Goal: Information Seeking & Learning: Learn about a topic

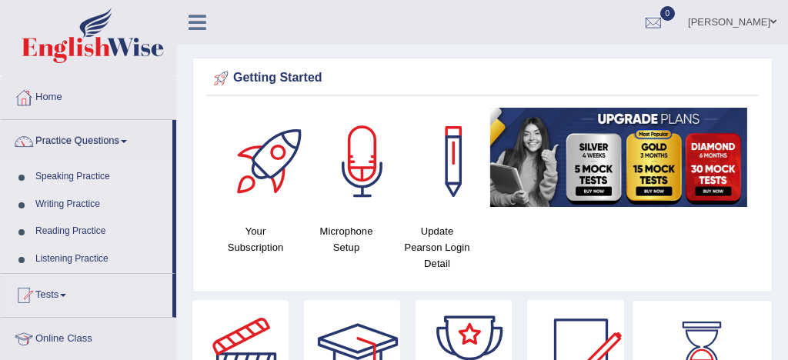
click at [94, 179] on link "Speaking Practice" at bounding box center [100, 177] width 144 height 28
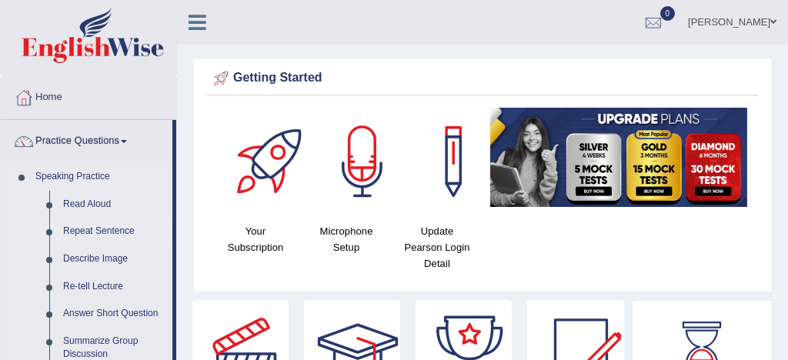
click at [107, 229] on link "Repeat Sentence" at bounding box center [114, 232] width 116 height 28
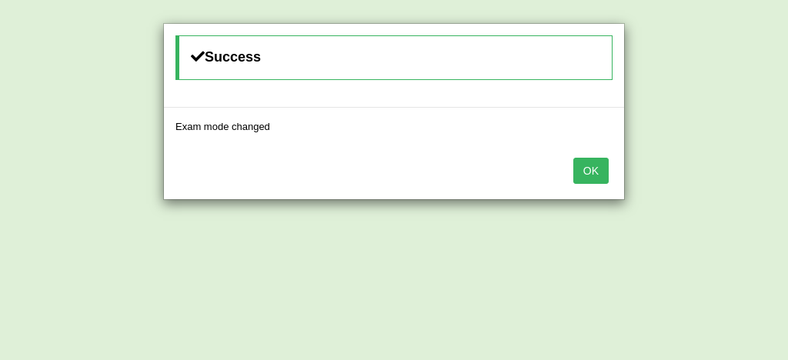
click at [590, 175] on button "OK" at bounding box center [590, 171] width 35 height 26
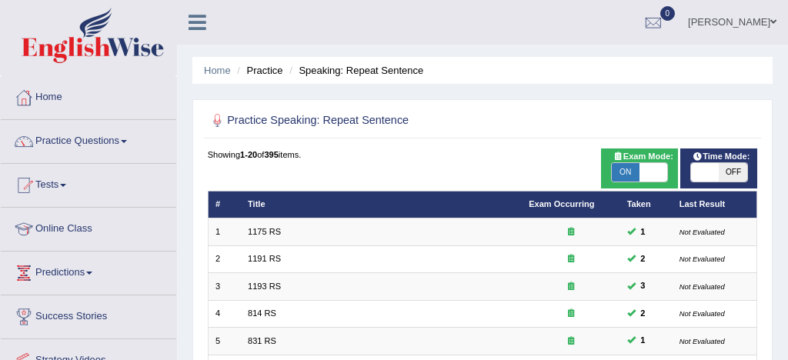
scroll to position [527, 0]
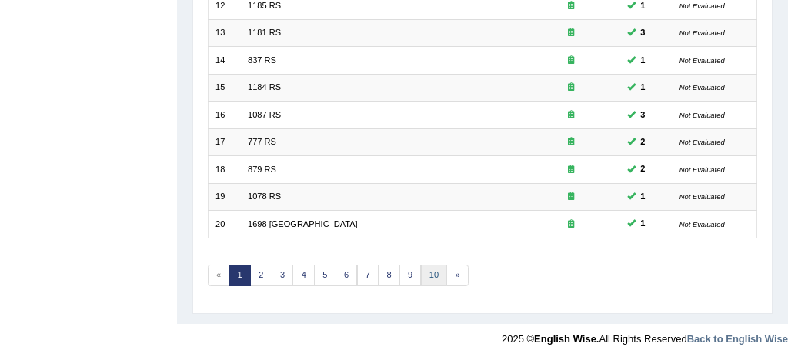
click at [431, 276] on link "10" at bounding box center [434, 276] width 27 height 22
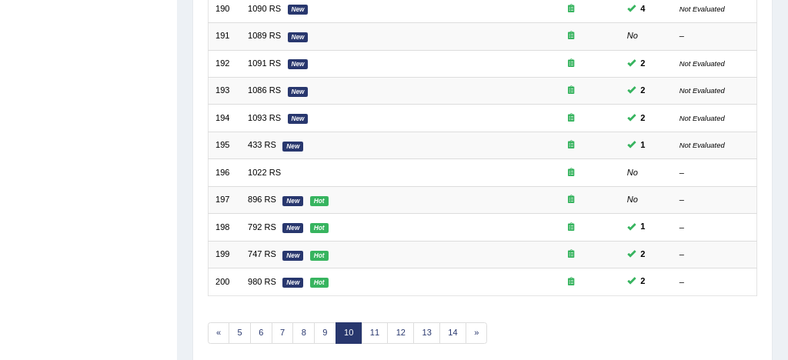
scroll to position [527, 0]
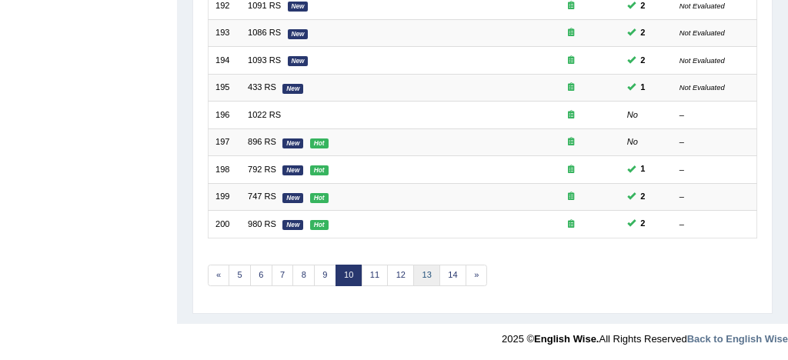
click at [427, 274] on link "13" at bounding box center [426, 276] width 27 height 22
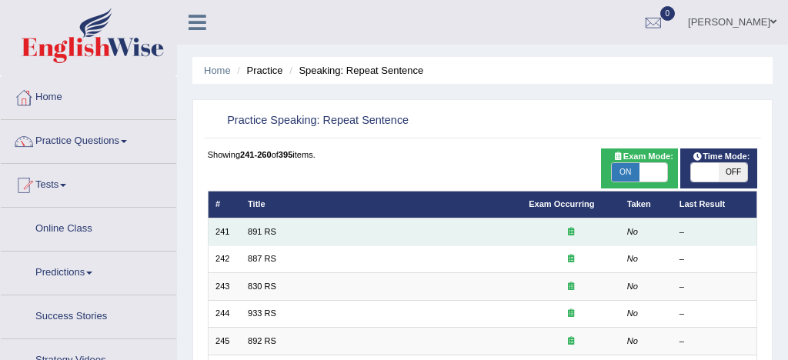
click at [279, 234] on td "891 RS" at bounding box center [381, 232] width 281 height 27
click at [253, 234] on link "891 RS" at bounding box center [262, 231] width 28 height 9
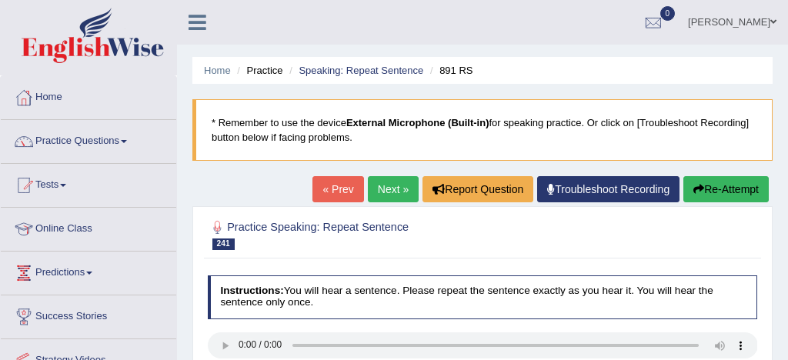
scroll to position [75, 0]
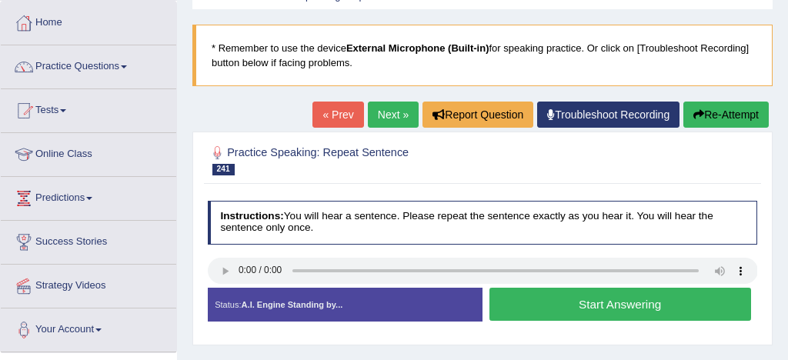
click at [611, 302] on button "Start Answering" at bounding box center [621, 304] width 262 height 33
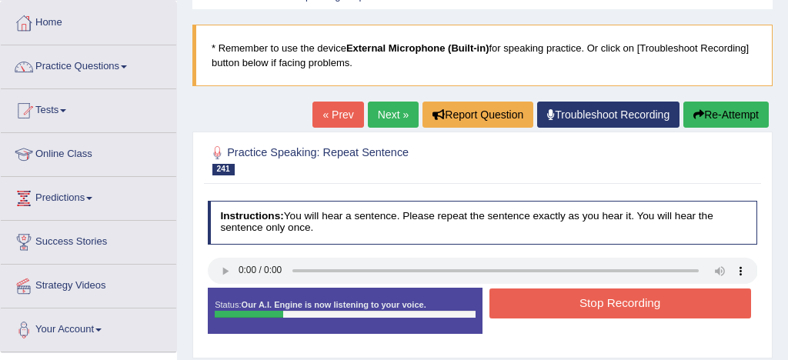
click at [580, 306] on button "Stop Recording" at bounding box center [621, 304] width 262 height 30
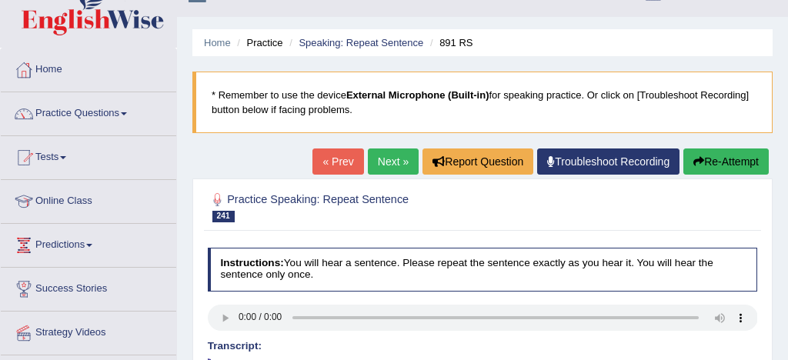
scroll to position [26, 0]
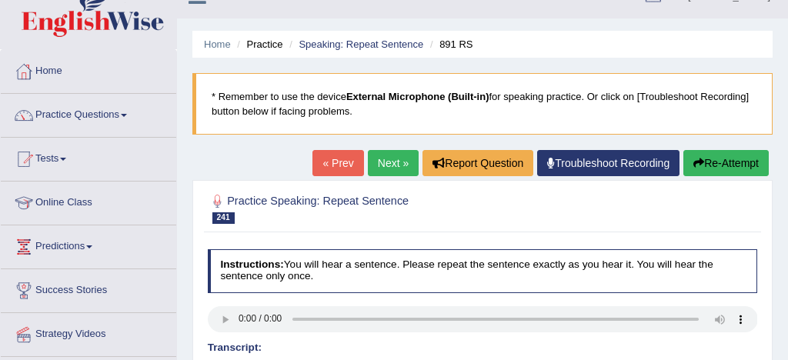
click at [732, 157] on button "Re-Attempt" at bounding box center [726, 163] width 85 height 26
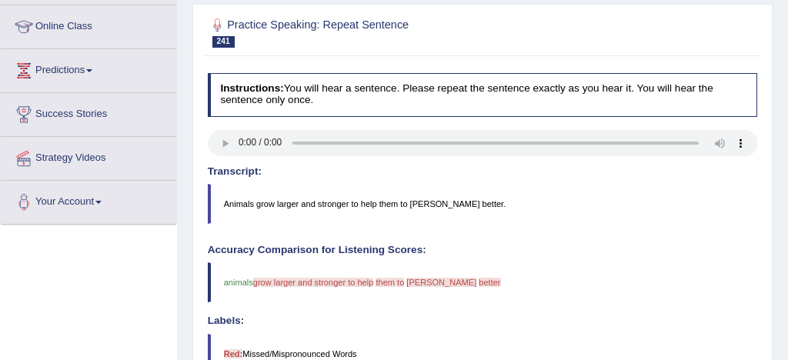
scroll to position [207, 0]
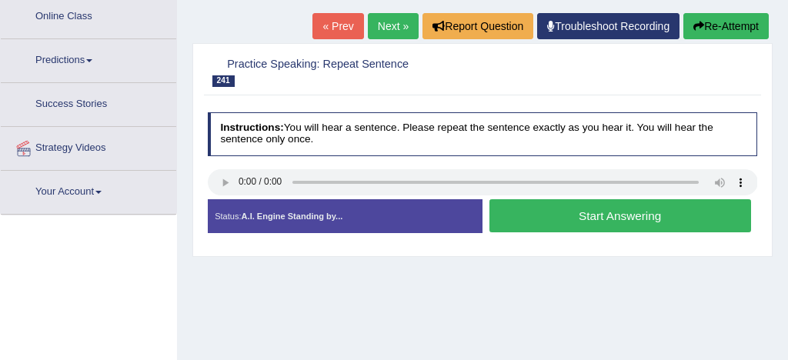
click at [600, 220] on button "Start Answering" at bounding box center [621, 215] width 262 height 33
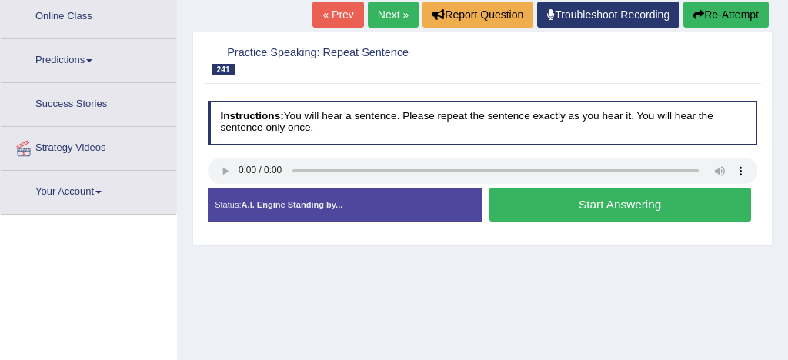
scroll to position [212, 0]
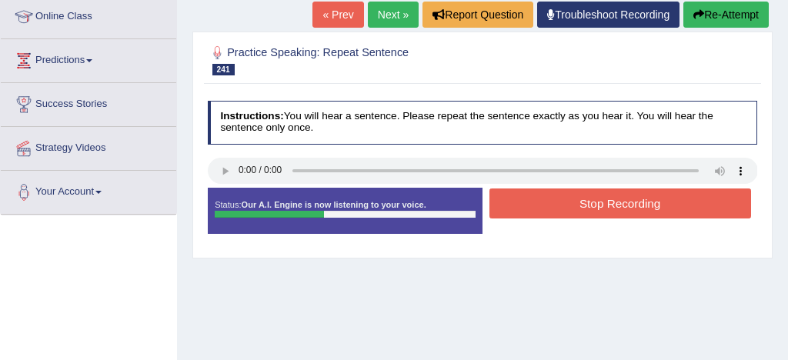
click at [637, 205] on button "Stop Recording" at bounding box center [621, 204] width 262 height 30
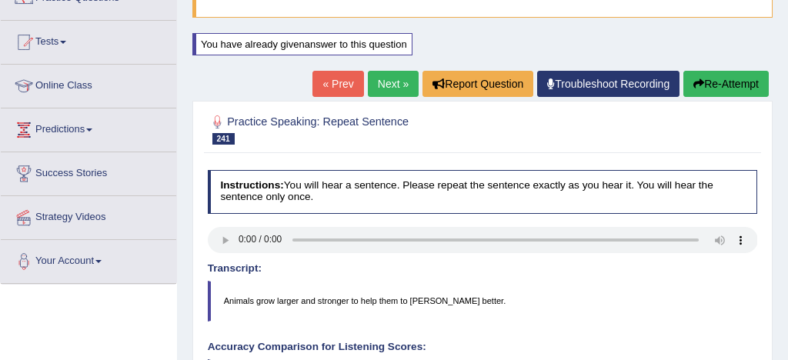
scroll to position [157, 0]
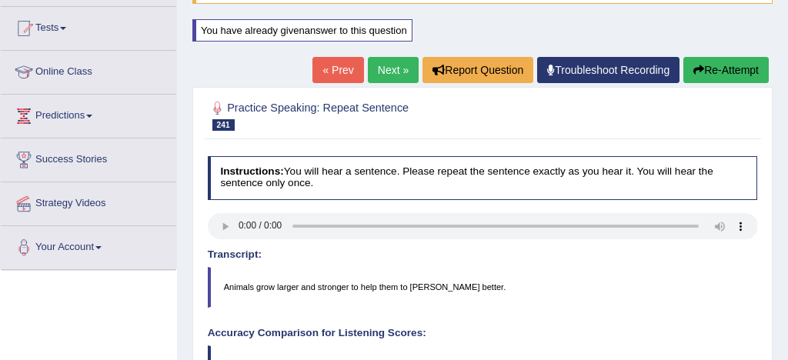
click at [373, 66] on link "Next »" at bounding box center [393, 70] width 51 height 26
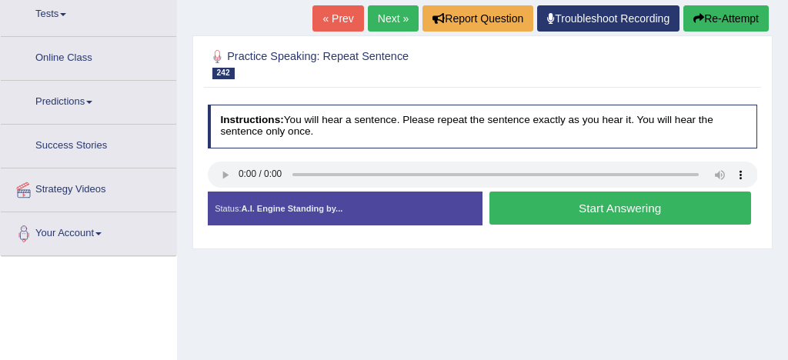
scroll to position [171, 0]
click at [553, 206] on button "Start Answering" at bounding box center [621, 208] width 262 height 33
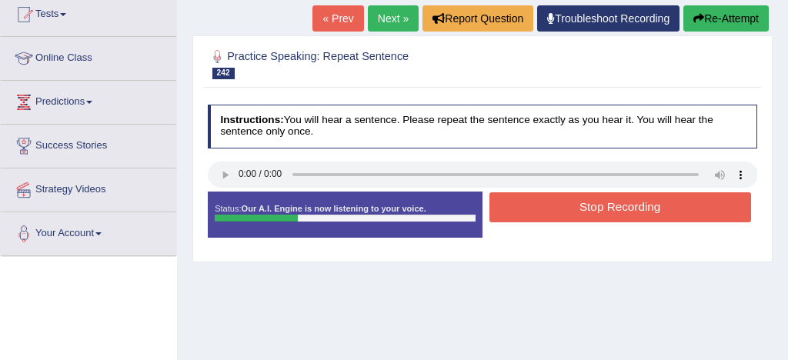
click at [605, 208] on button "Stop Recording" at bounding box center [621, 207] width 262 height 30
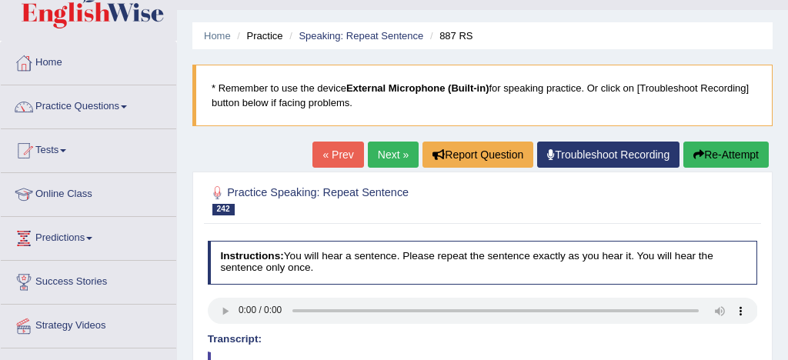
scroll to position [28, 0]
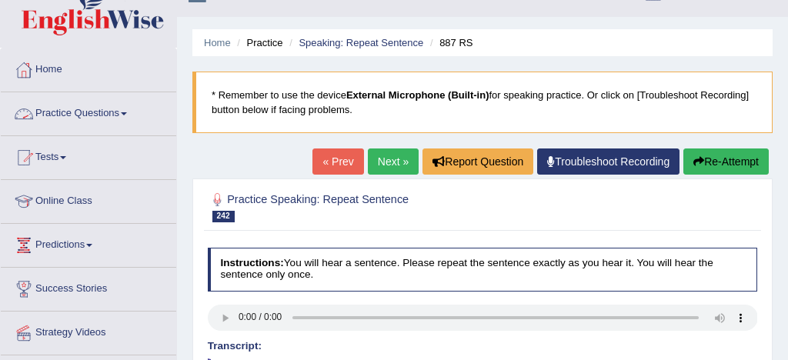
click at [109, 115] on link "Practice Questions" at bounding box center [89, 111] width 176 height 38
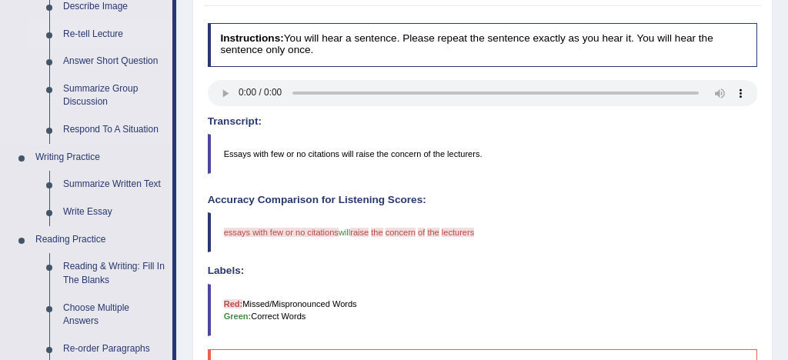
scroll to position [256, 0]
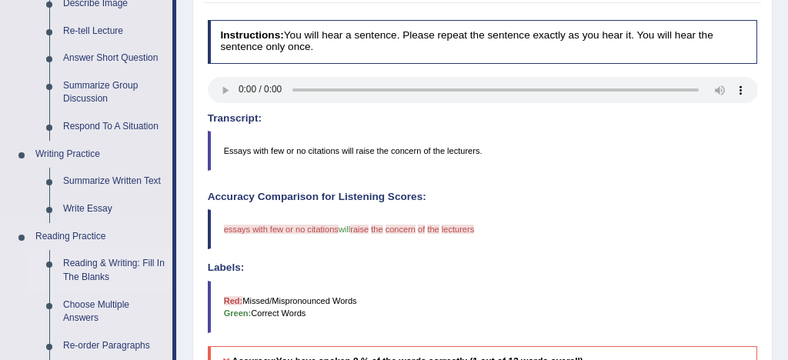
click at [152, 264] on link "Reading & Writing: Fill In The Blanks" at bounding box center [114, 270] width 116 height 41
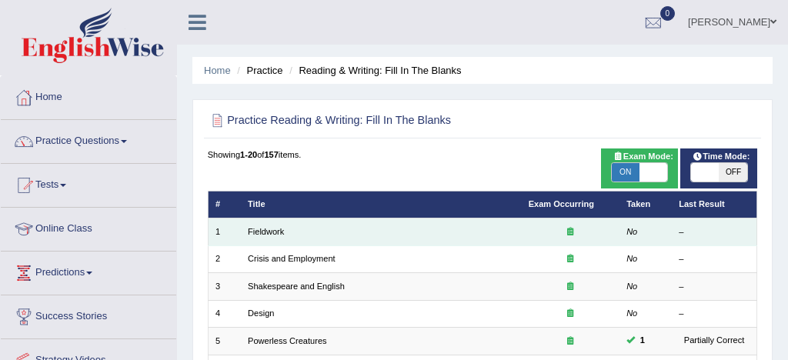
click at [288, 226] on td "Fieldwork" at bounding box center [381, 232] width 281 height 27
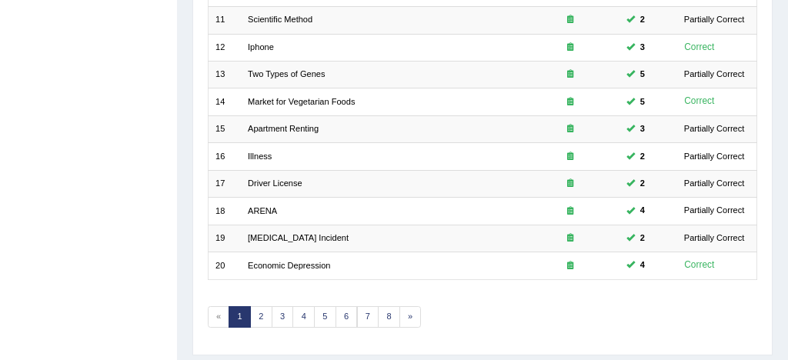
scroll to position [527, 0]
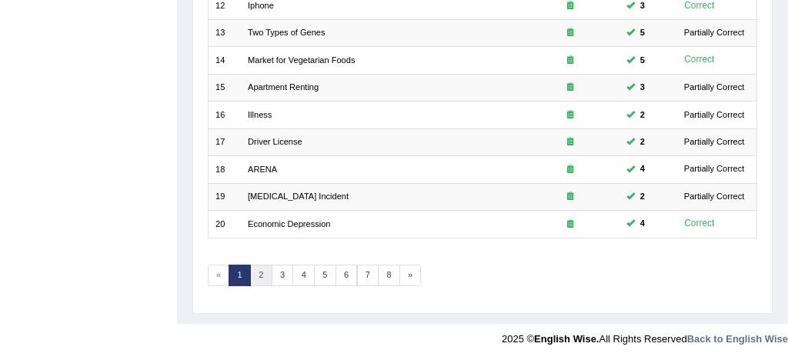
click at [266, 272] on link "2" at bounding box center [261, 276] width 22 height 22
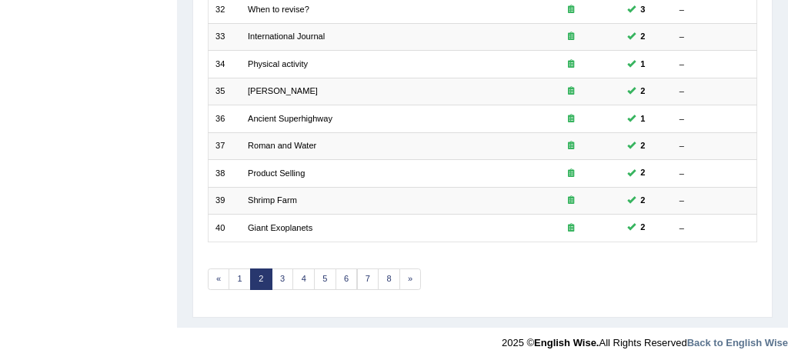
scroll to position [527, 0]
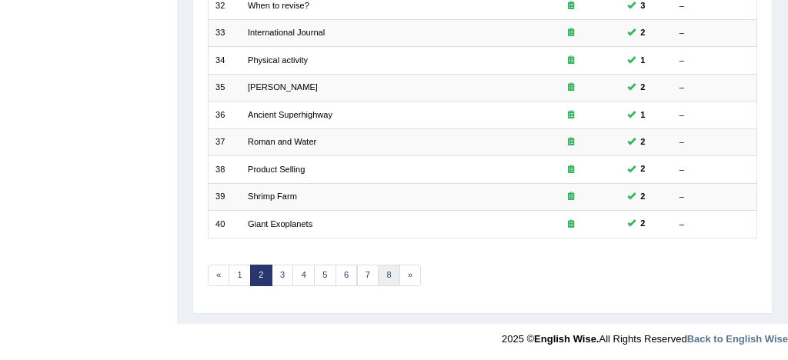
click at [387, 271] on link "8" at bounding box center [389, 276] width 22 height 22
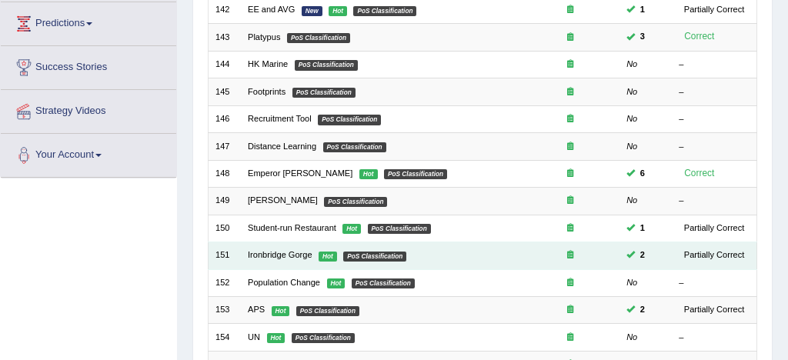
scroll to position [238, 0]
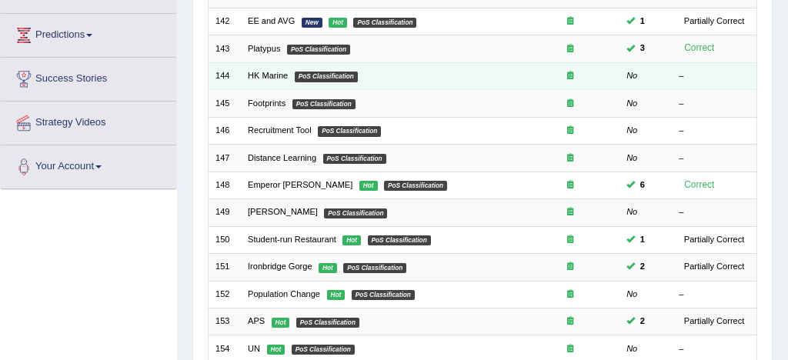
click at [309, 79] on em "PoS Classification" at bounding box center [326, 77] width 63 height 10
click at [279, 75] on link "HK Marine" at bounding box center [268, 75] width 40 height 9
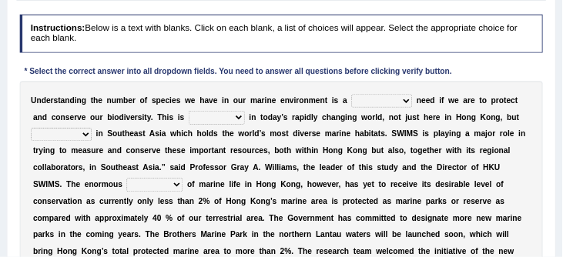
scroll to position [180, 0]
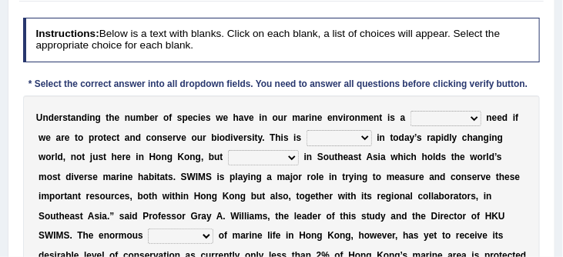
click at [364, 136] on select "primal real fatal vital" at bounding box center [338, 137] width 65 height 15
select select "real"
click at [292, 159] on select "forcefully unilaterally especially supposedly" at bounding box center [263, 157] width 71 height 15
select select "especially"
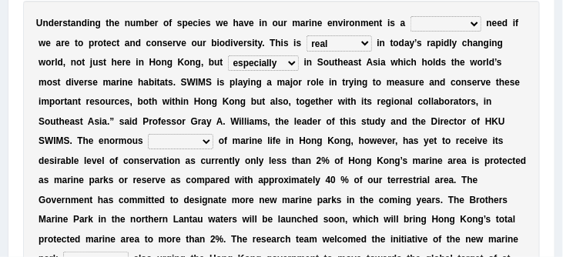
scroll to position [290, 0]
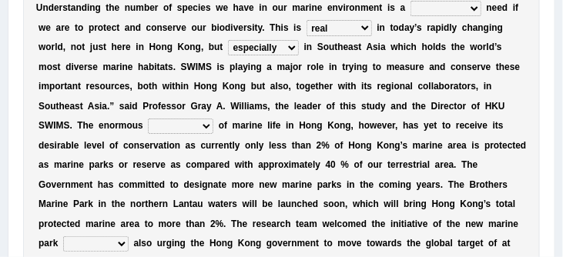
click at [207, 131] on select "array shrine mess beseech" at bounding box center [180, 126] width 65 height 15
select select "array"
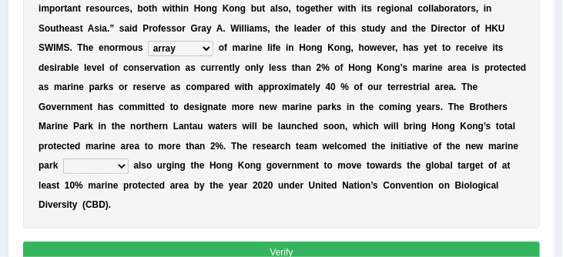
scroll to position [377, 0]
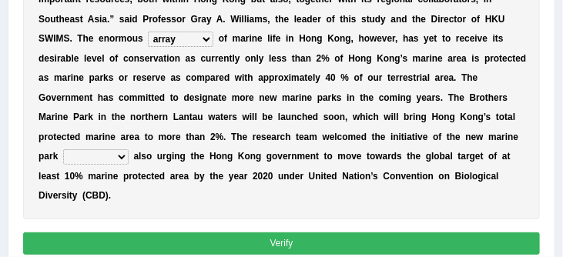
click at [119, 163] on select "since there their while" at bounding box center [95, 156] width 65 height 15
select select "their"
click at [232, 249] on button "Verify" at bounding box center [281, 243] width 517 height 22
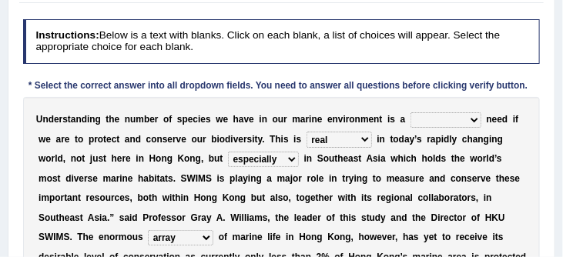
scroll to position [182, 0]
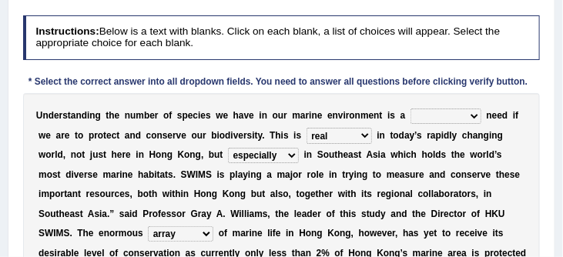
click at [470, 114] on select "supposed basic supposedly basically" at bounding box center [445, 116] width 71 height 15
select select "basic"
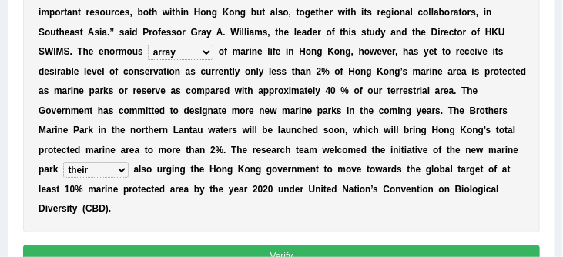
scroll to position [396, 0]
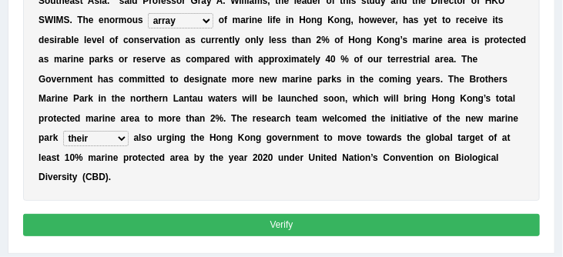
click at [347, 229] on button "Verify" at bounding box center [281, 225] width 517 height 22
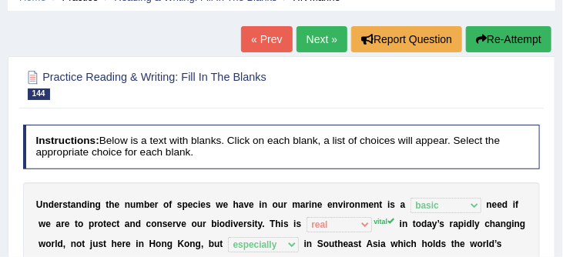
scroll to position [71, 0]
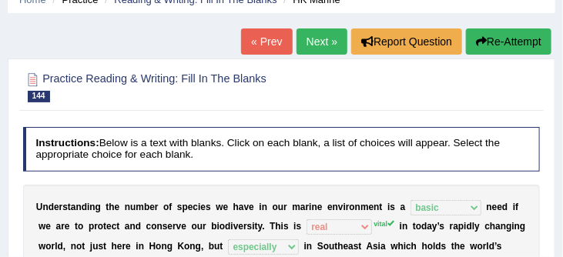
click at [513, 42] on button "Re-Attempt" at bounding box center [508, 41] width 85 height 26
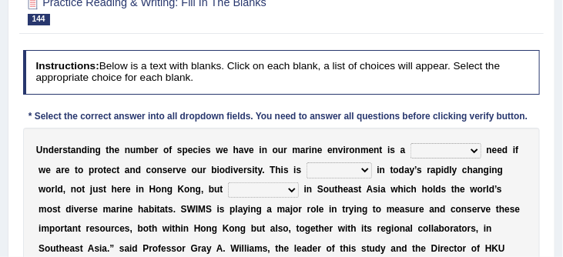
scroll to position [199, 0]
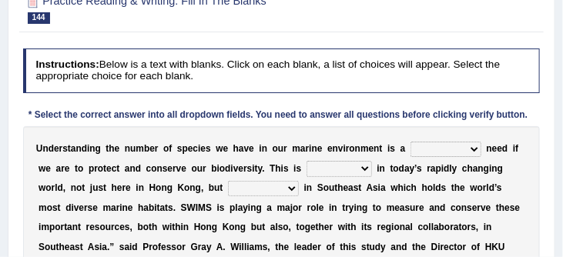
click at [470, 149] on select "supposed basic supposedly basically" at bounding box center [445, 149] width 71 height 15
select select "basic"
click at [365, 169] on select "primal real fatal vital" at bounding box center [338, 168] width 65 height 15
select select "vital"
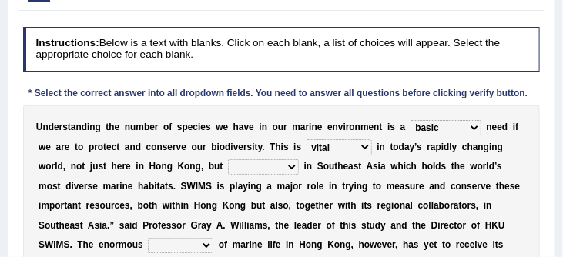
scroll to position [222, 0]
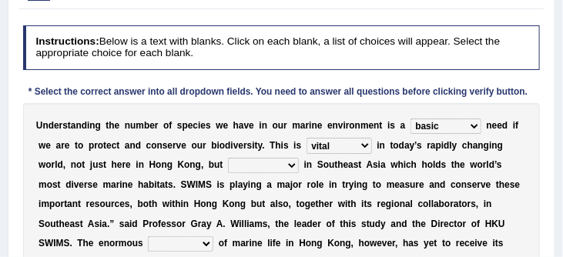
click at [289, 166] on select "forcefully unilaterally especially supposedly" at bounding box center [263, 165] width 71 height 15
select select "especially"
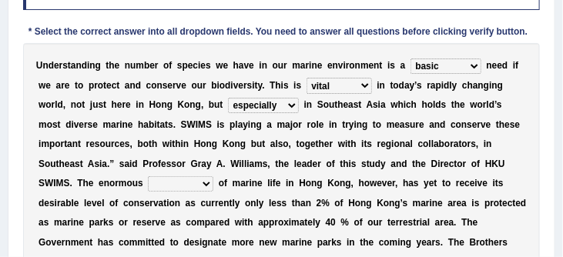
scroll to position [286, 0]
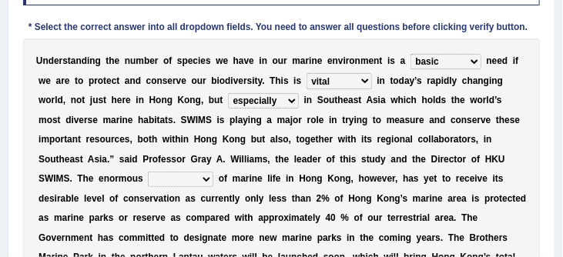
click at [207, 183] on select "array shrine mess beseech" at bounding box center [180, 179] width 65 height 15
select select "array"
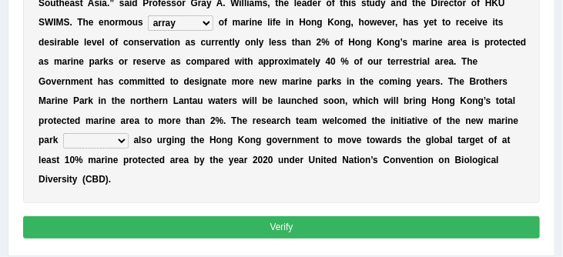
scroll to position [444, 0]
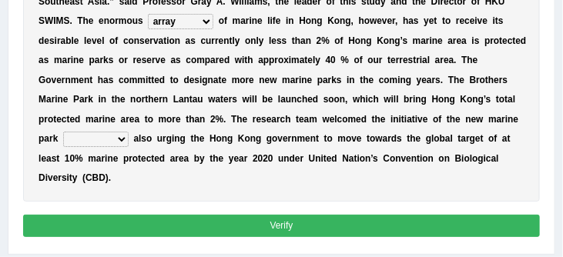
click at [122, 147] on select "since there their while" at bounding box center [95, 139] width 65 height 15
select select "while"
click at [276, 228] on button "Verify" at bounding box center [281, 226] width 517 height 22
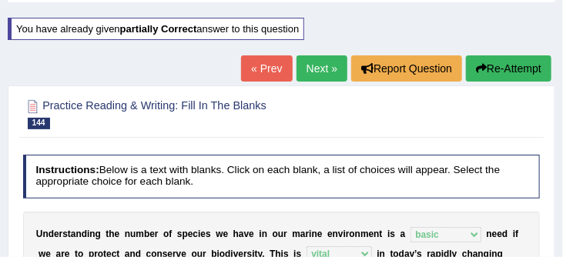
scroll to position [78, 0]
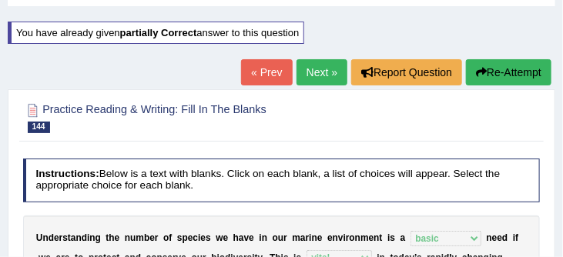
click at [311, 69] on link "Next »" at bounding box center [321, 72] width 51 height 26
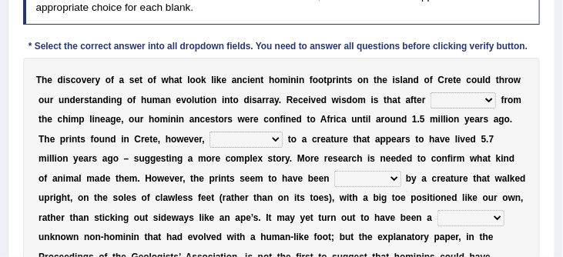
scroll to position [220, 0]
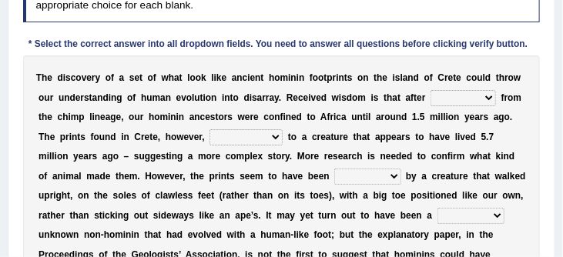
click at [488, 101] on select "spat splat spitting splitting" at bounding box center [462, 97] width 65 height 15
select select "splitting"
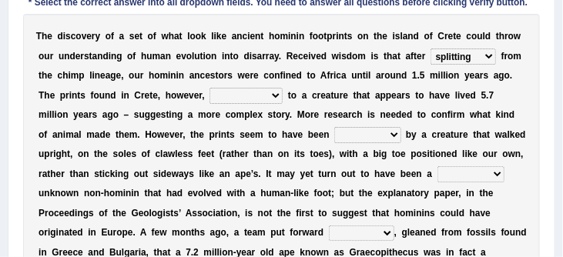
scroll to position [263, 0]
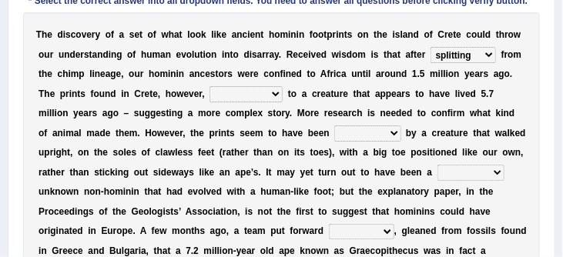
click at [274, 95] on select "formed barraged belonged transfigured" at bounding box center [245, 93] width 73 height 15
select select "transfigured"
click at [379, 135] on select "made laid curated sponsored" at bounding box center [367, 132] width 66 height 15
select select "sponsored"
click at [499, 177] on select "famously wittingly previously hopelessly" at bounding box center [470, 172] width 67 height 15
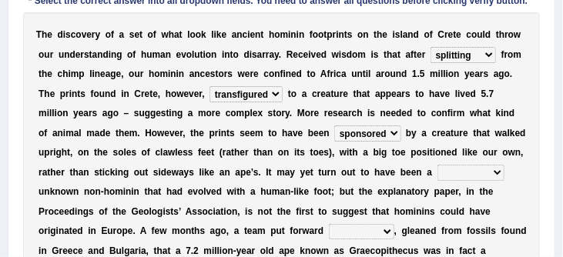
select select "famously"
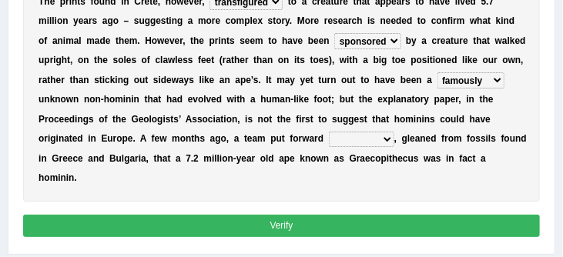
scroll to position [358, 0]
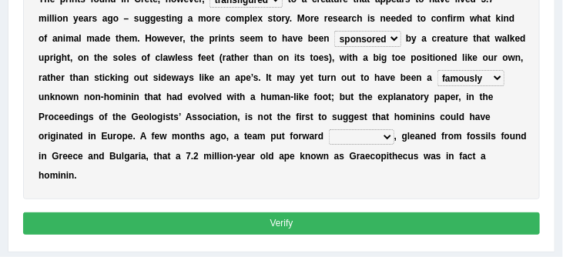
click at [390, 140] on select "step circle proposal evidence" at bounding box center [361, 136] width 65 height 15
click at [388, 140] on select "step circle proposal evidence" at bounding box center [361, 136] width 65 height 15
select select "step"
click at [343, 233] on button "Verify" at bounding box center [281, 223] width 517 height 22
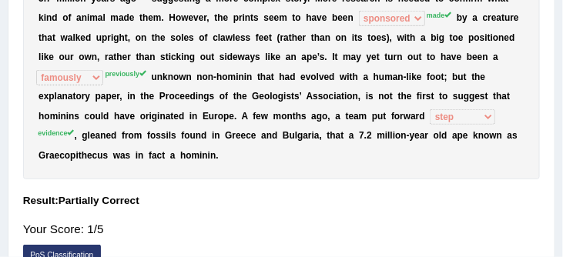
scroll to position [338, 0]
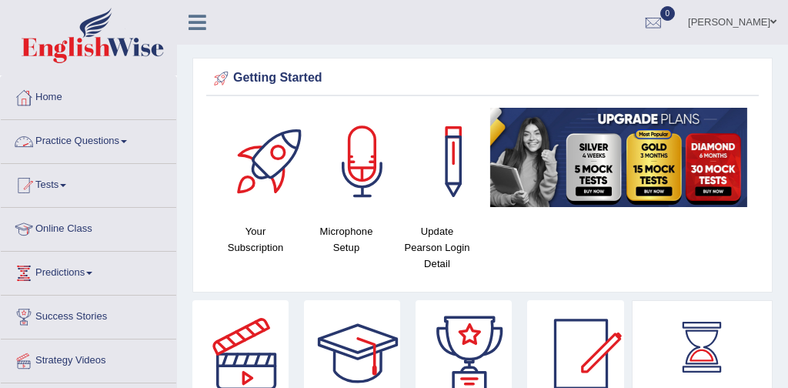
click at [92, 139] on link "Practice Questions" at bounding box center [89, 139] width 176 height 38
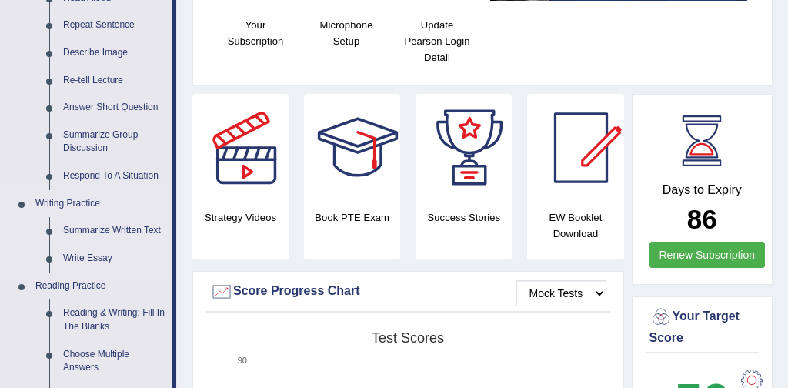
scroll to position [207, 0]
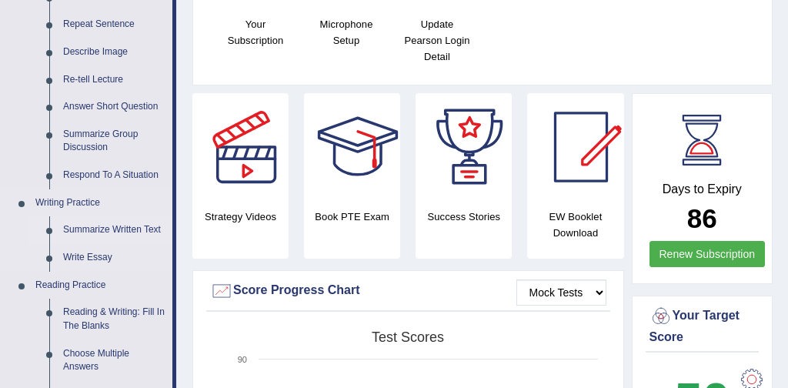
click at [145, 229] on link "Summarize Written Text" at bounding box center [114, 230] width 116 height 28
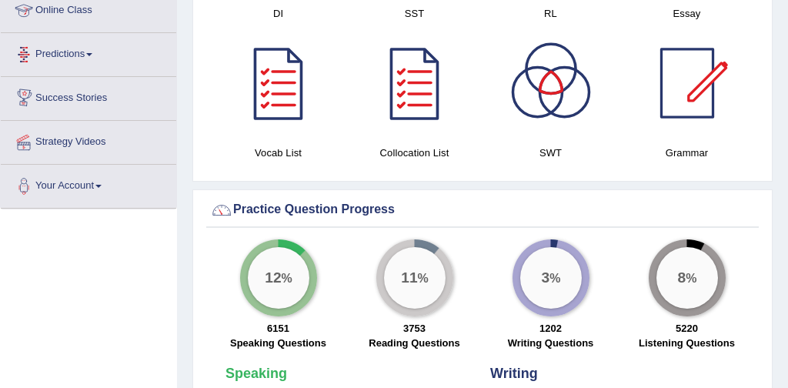
scroll to position [1017, 0]
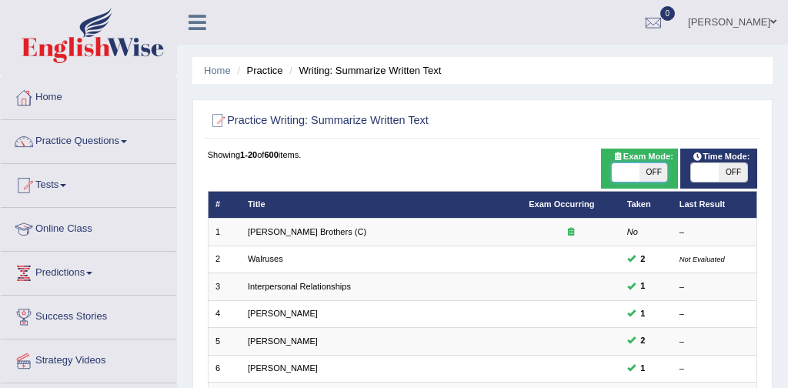
click at [628, 167] on span at bounding box center [626, 172] width 28 height 18
checkbox input "true"
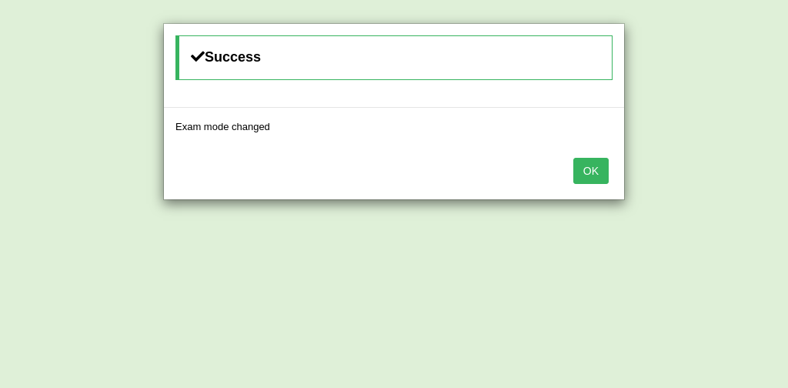
click at [589, 168] on button "OK" at bounding box center [590, 171] width 35 height 26
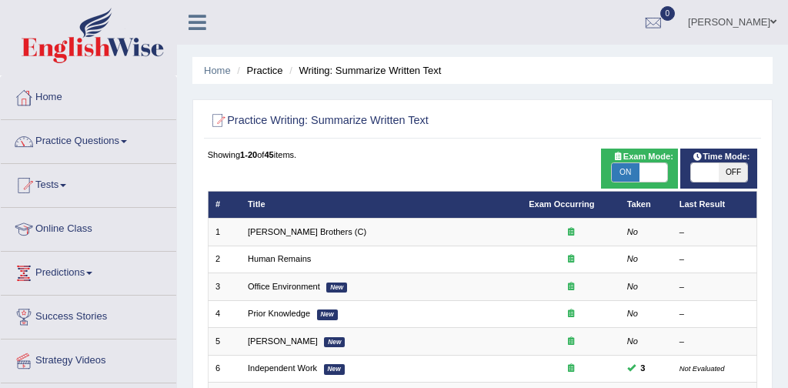
scroll to position [59, 0]
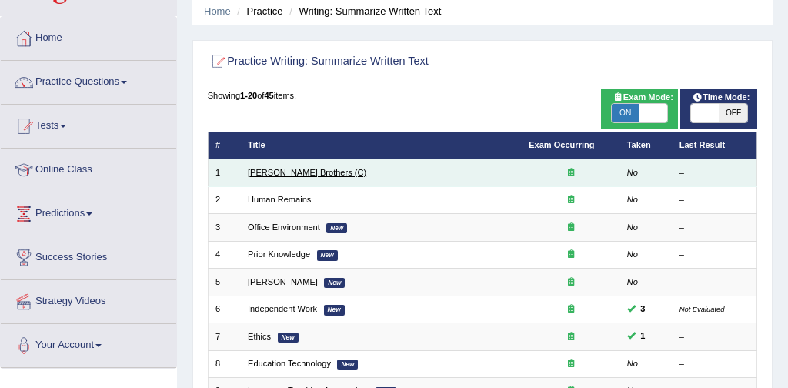
click at [313, 176] on link "[PERSON_NAME] Brothers (C)" at bounding box center [307, 172] width 119 height 9
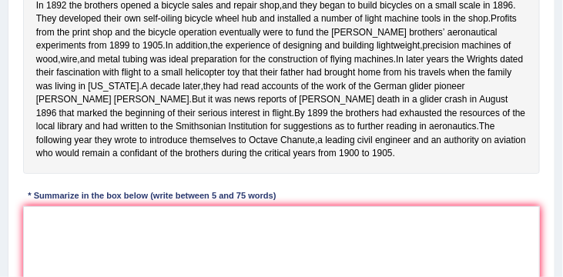
scroll to position [289, 0]
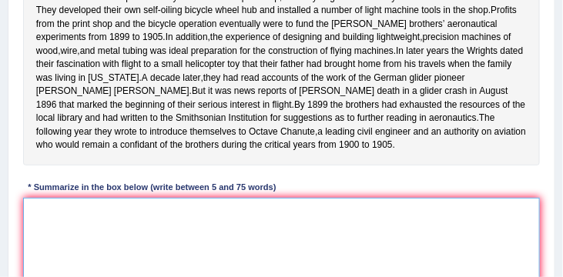
click at [166, 248] on textarea at bounding box center [281, 261] width 517 height 127
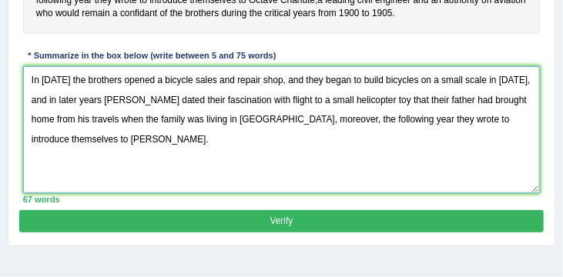
scroll to position [426, 0]
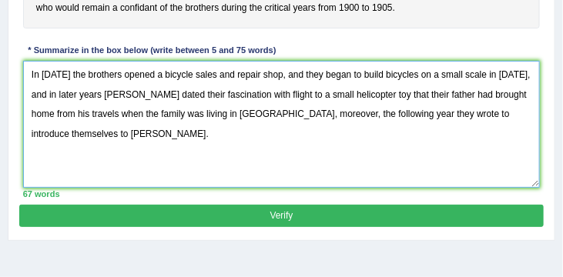
type textarea "In 1892 the brothers opened a bicycle sales and repair shop, and they began to …"
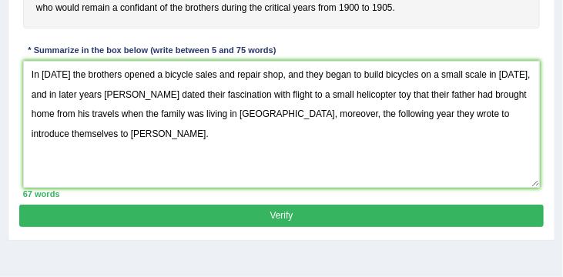
click at [370, 227] on button "Verify" at bounding box center [280, 216] width 523 height 22
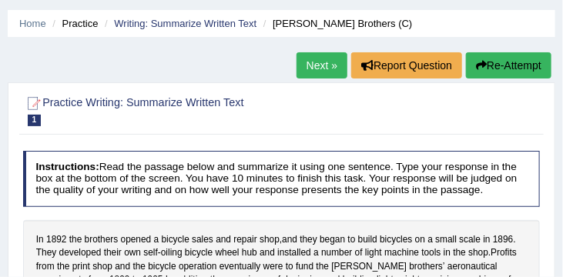
scroll to position [45, 0]
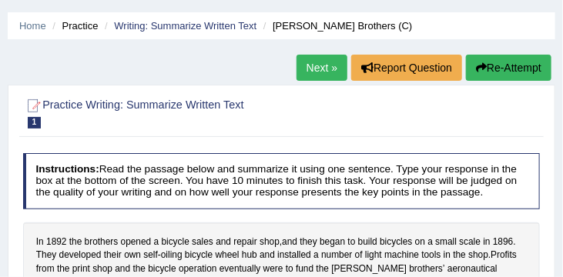
click at [312, 69] on link "Next »" at bounding box center [321, 68] width 51 height 26
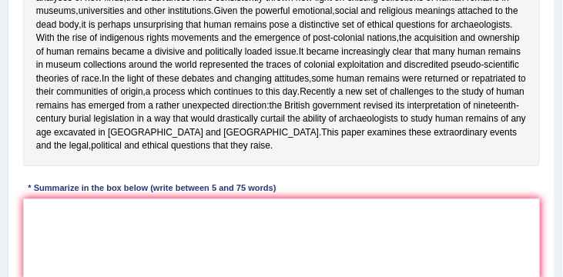
scroll to position [343, 0]
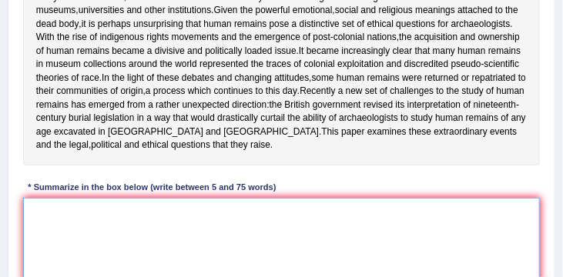
click at [69, 247] on textarea at bounding box center [281, 261] width 517 height 127
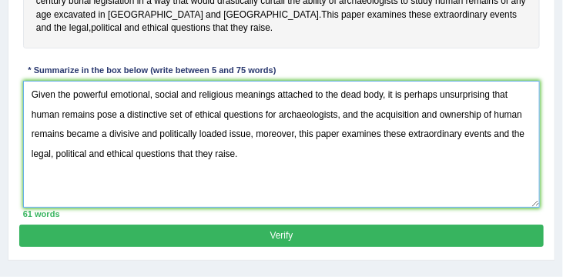
scroll to position [500, 0]
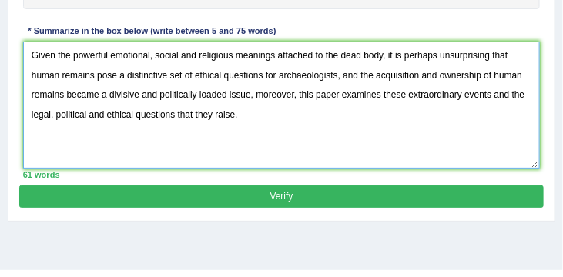
type textarea "Given the powerful emotional, social and religious meanings attached to the dea…"
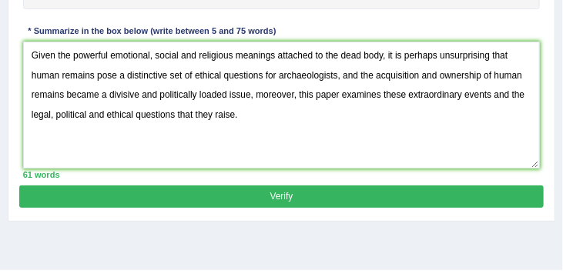
click at [344, 208] on button "Verify" at bounding box center [280, 197] width 523 height 22
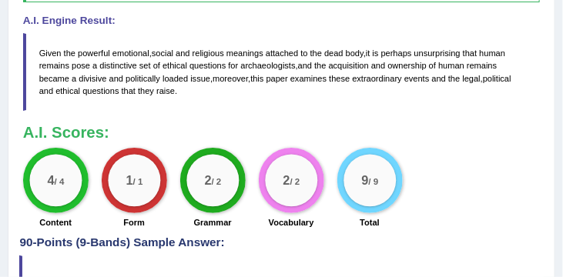
scroll to position [709, 0]
